Goal: Information Seeking & Learning: Understand process/instructions

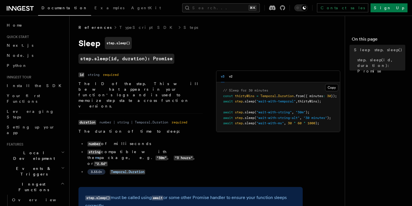
click at [94, 44] on h1 "Sleep step.sleep()" at bounding box center [191, 43] width 224 height 12
copy h1 "Sleep"
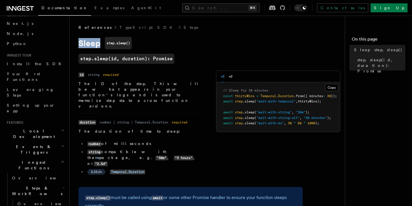
scroll to position [26, 0]
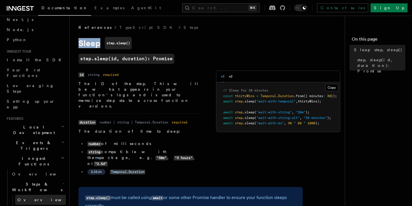
click at [41, 195] on link "Overview" at bounding box center [40, 200] width 51 height 10
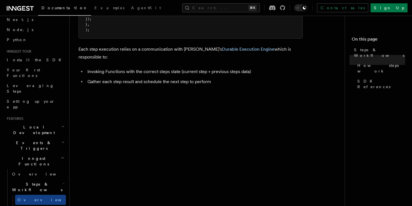
scroll to position [374, 0]
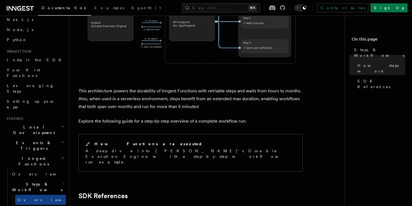
scroll to position [520, 0]
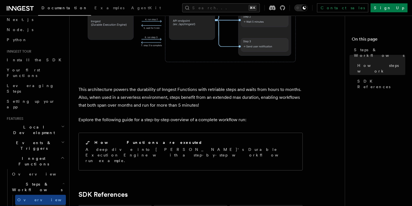
click at [42, 206] on span "Function steps" at bounding box center [38, 210] width 43 height 4
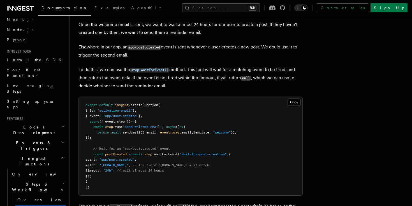
scroll to position [538, 0]
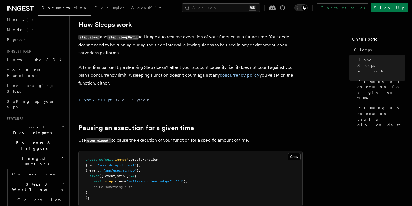
scroll to position [140, 0]
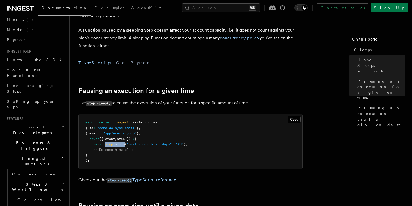
drag, startPoint x: 106, startPoint y: 145, endPoint x: 126, endPoint y: 146, distance: 20.2
click at [126, 146] on span "await step .sleep ( "wait-a-couple-of-days" , "2d" );" at bounding box center [137, 144] width 102 height 4
copy span "step .sleep"
